Goal: Information Seeking & Learning: Learn about a topic

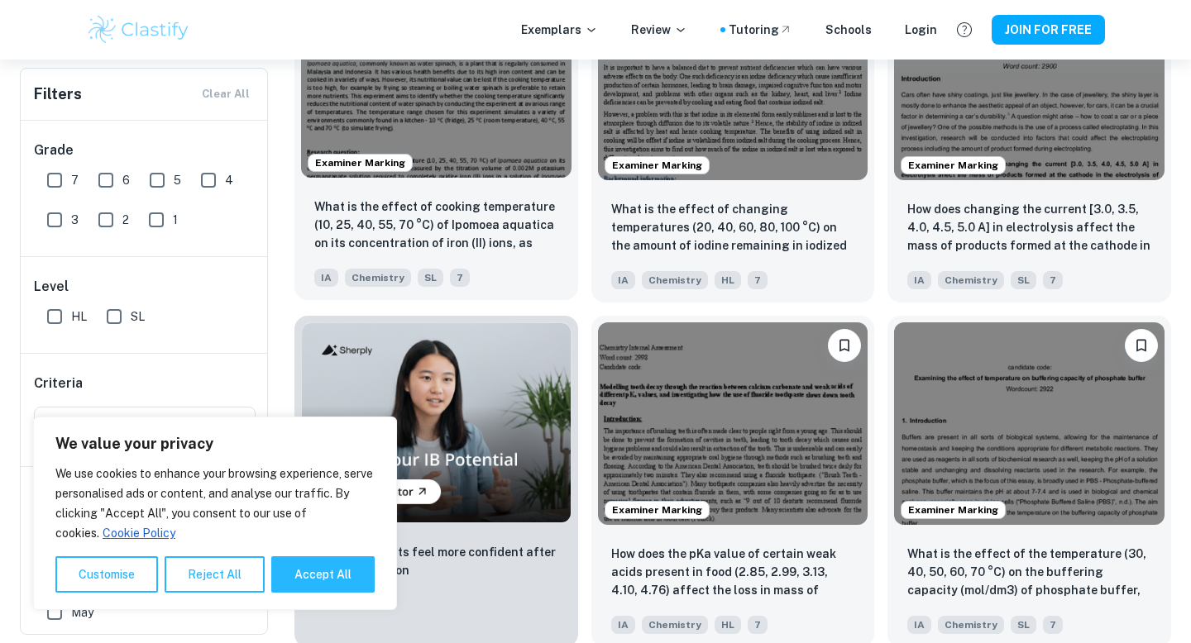
scroll to position [961, 0]
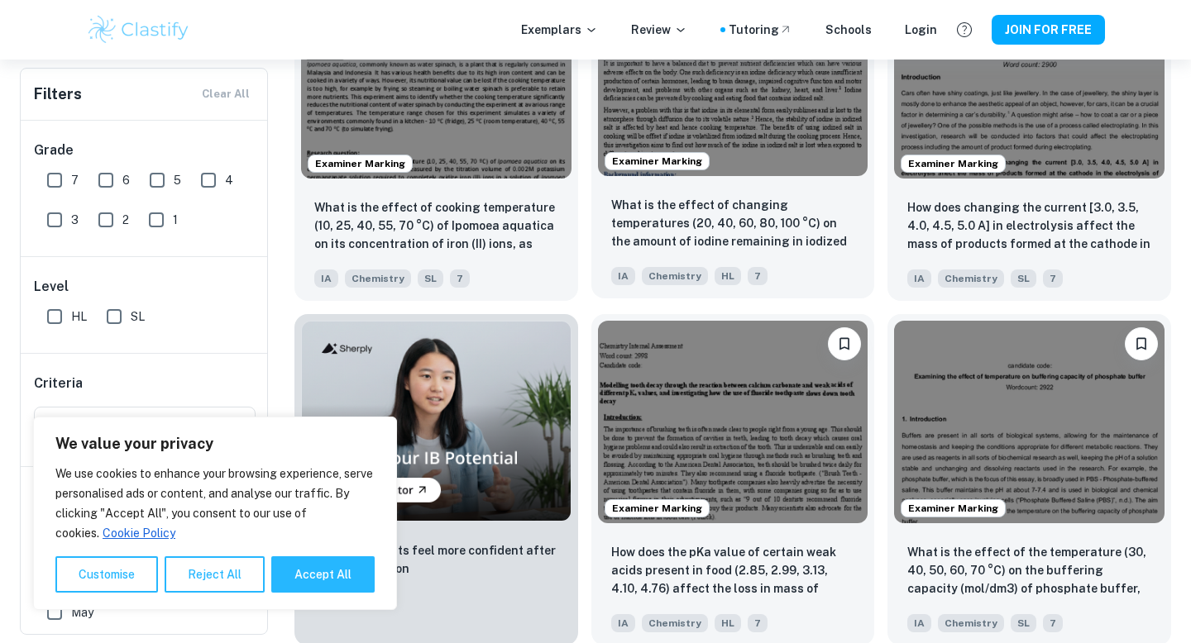
click at [754, 88] on img at bounding box center [733, 75] width 270 height 203
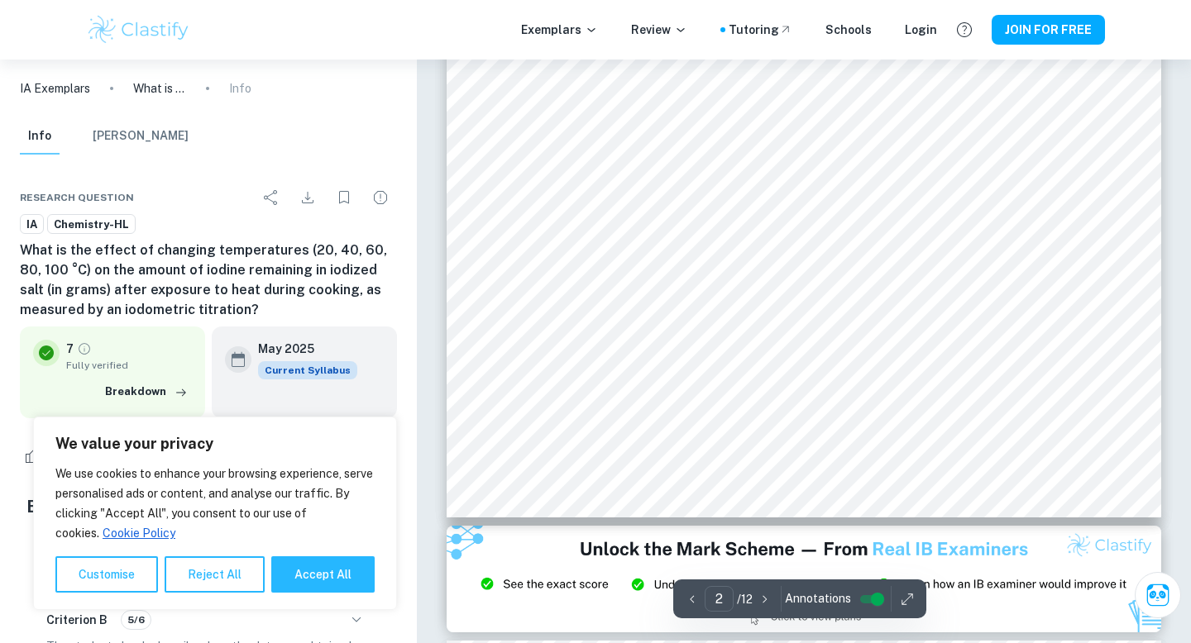
scroll to position [1539, 0]
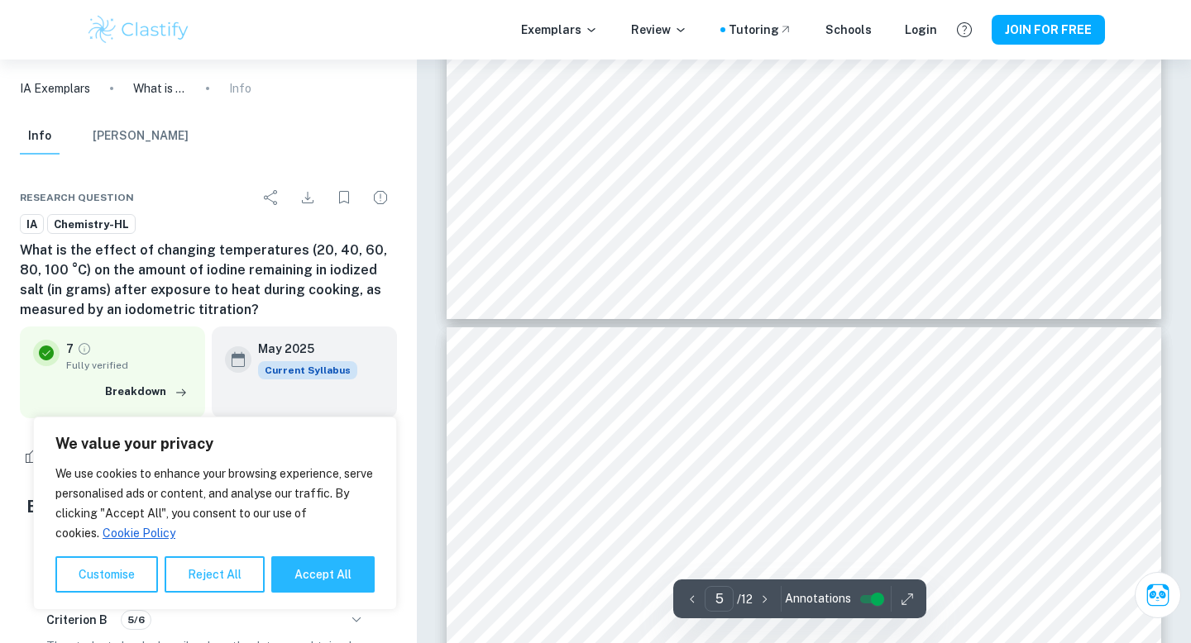
type input "6"
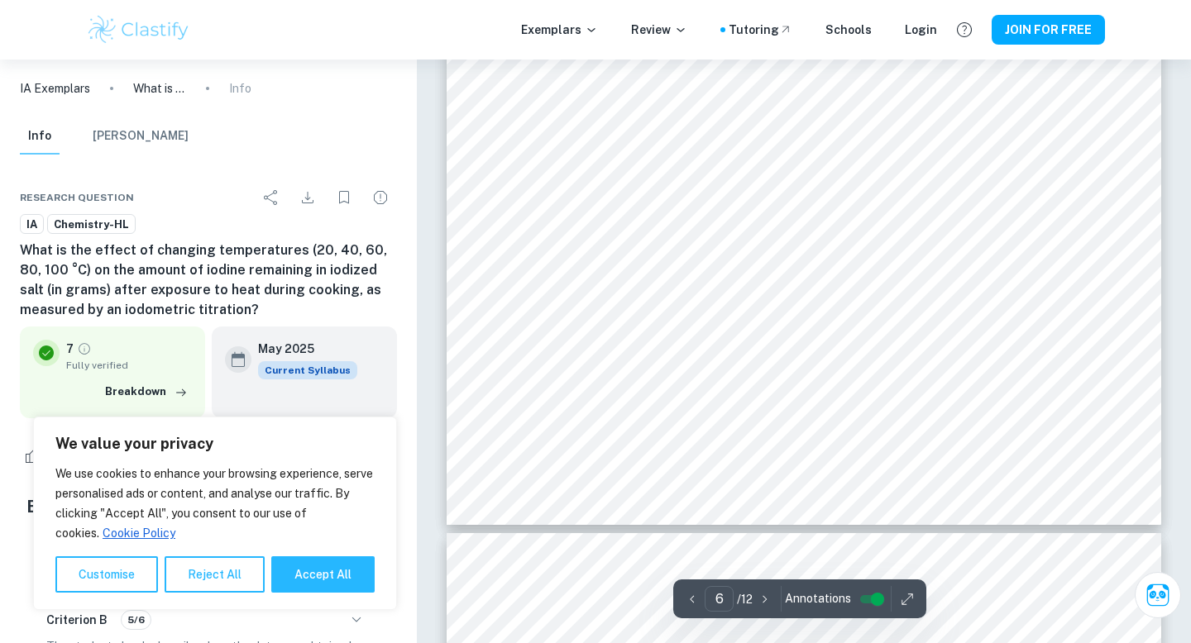
scroll to position [5418, 0]
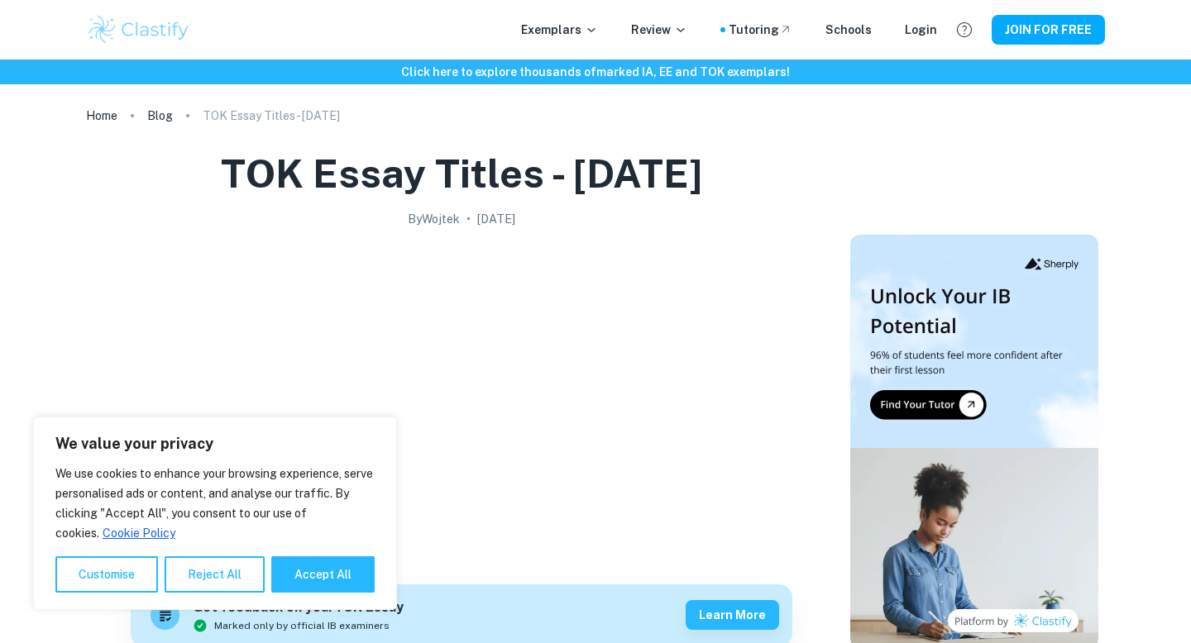
scroll to position [3008, 0]
